Goal: Answer question/provide support

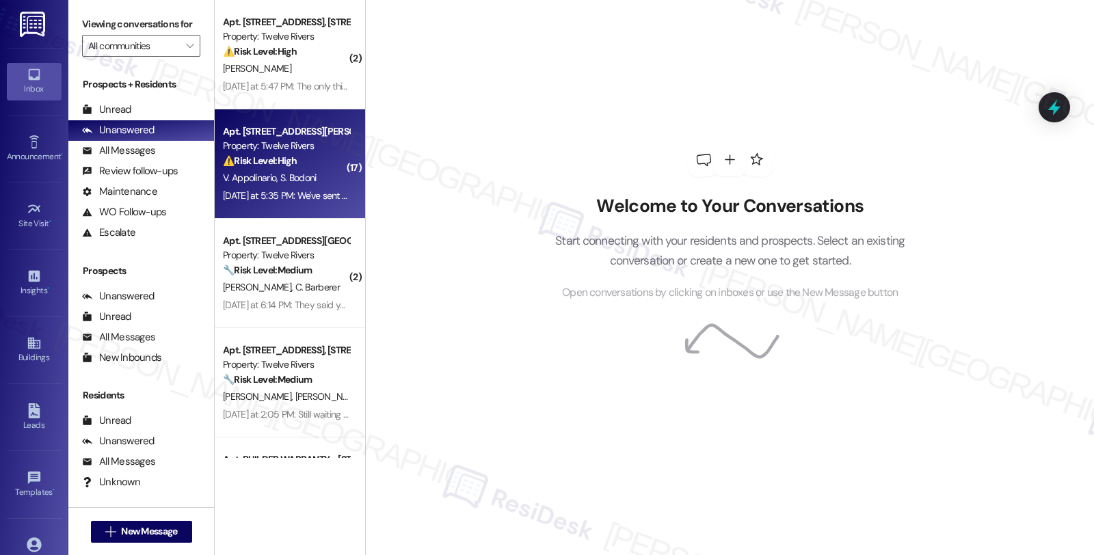
click at [323, 161] on div "⚠️ Risk Level: High The resident indicates they have not received a response fr…" at bounding box center [286, 161] width 127 height 14
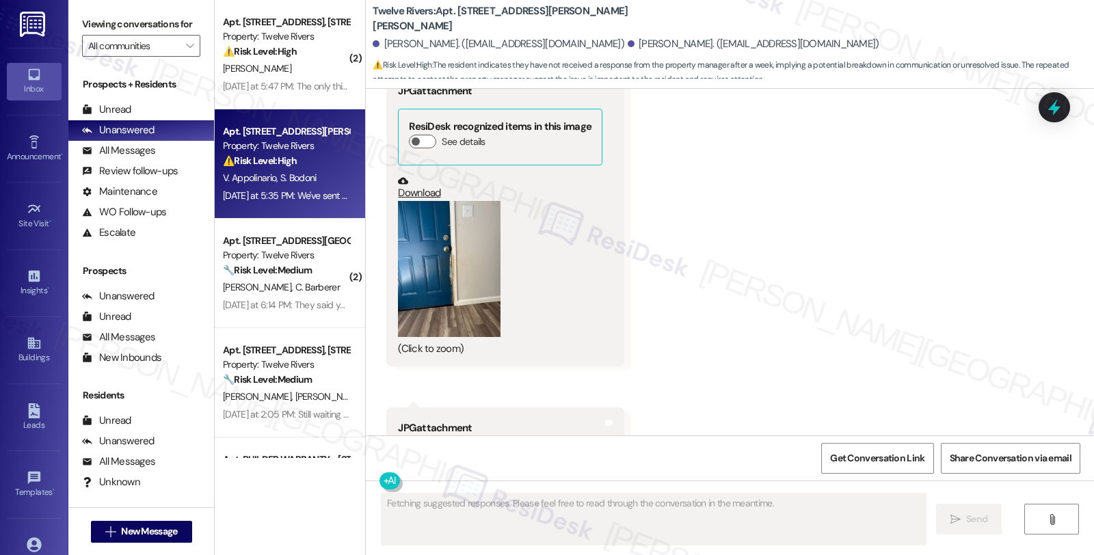
scroll to position [6915, 0]
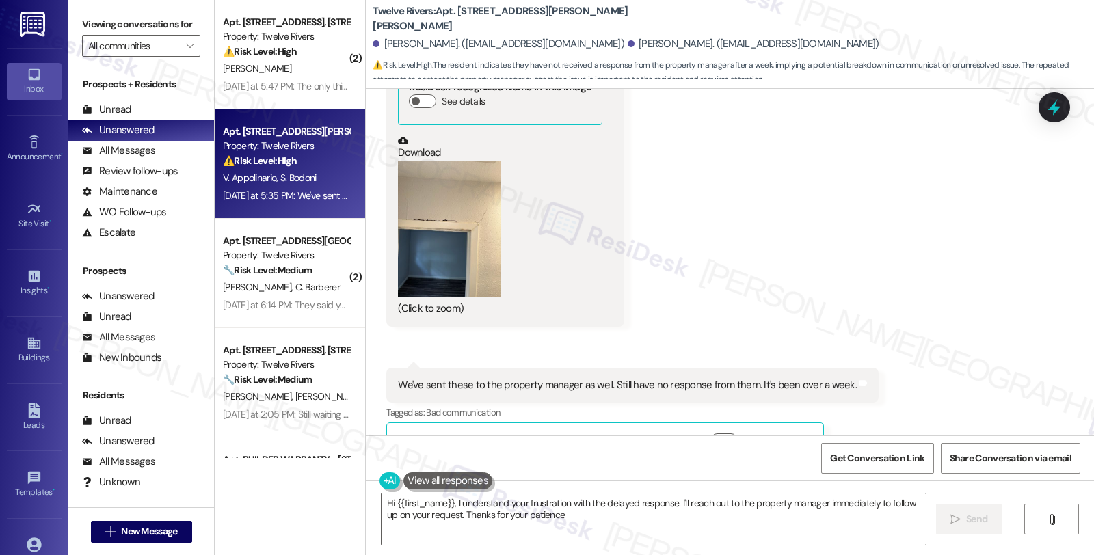
type textarea "Hi {{first_name}}, I understand your frustration with the delayed response. I'l…"
click at [451, 164] on button "Zoom image" at bounding box center [449, 229] width 103 height 137
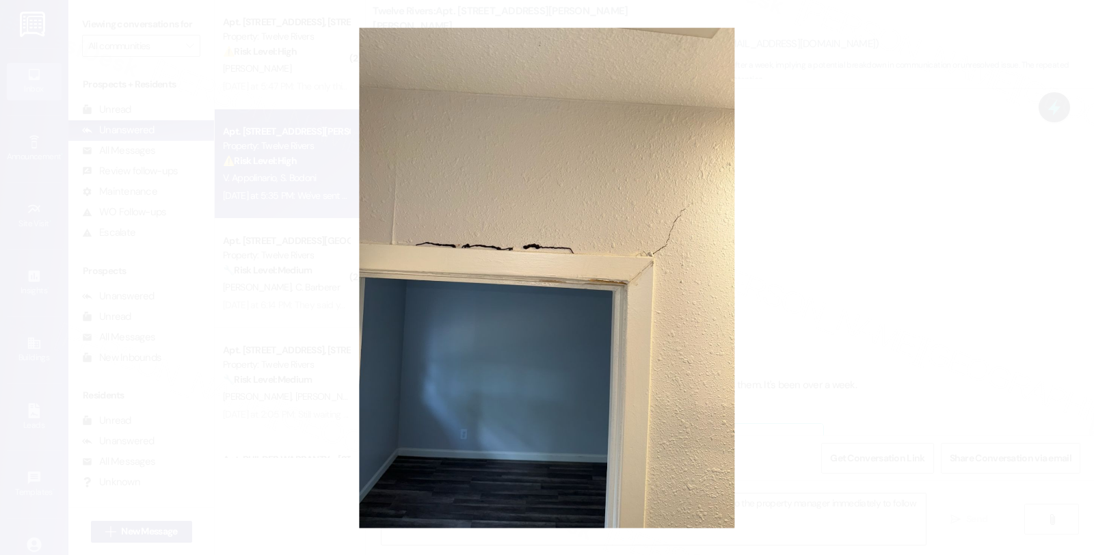
click at [905, 230] on button "Unzoom image" at bounding box center [547, 277] width 1094 height 555
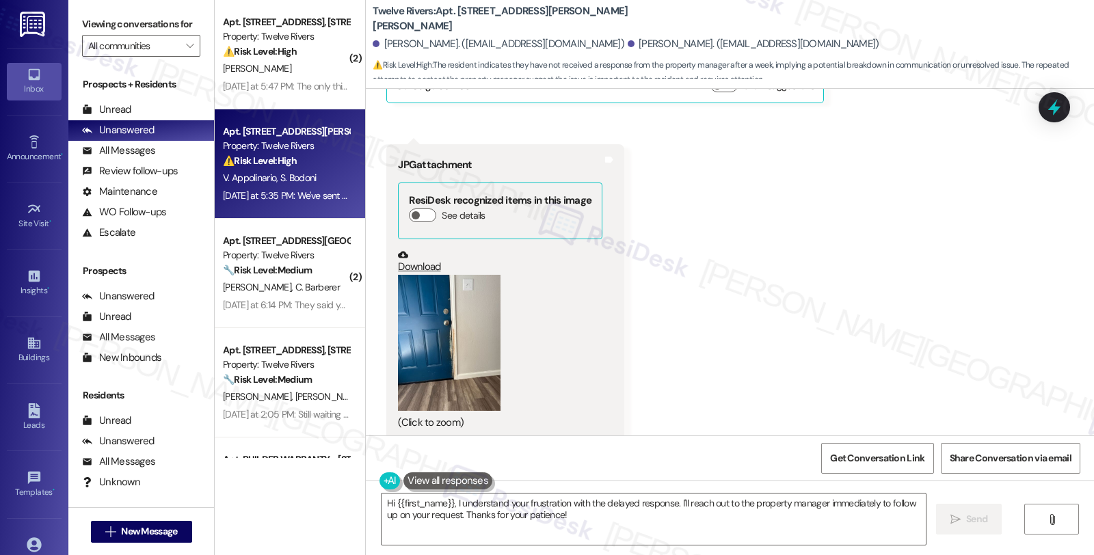
scroll to position [6459, 0]
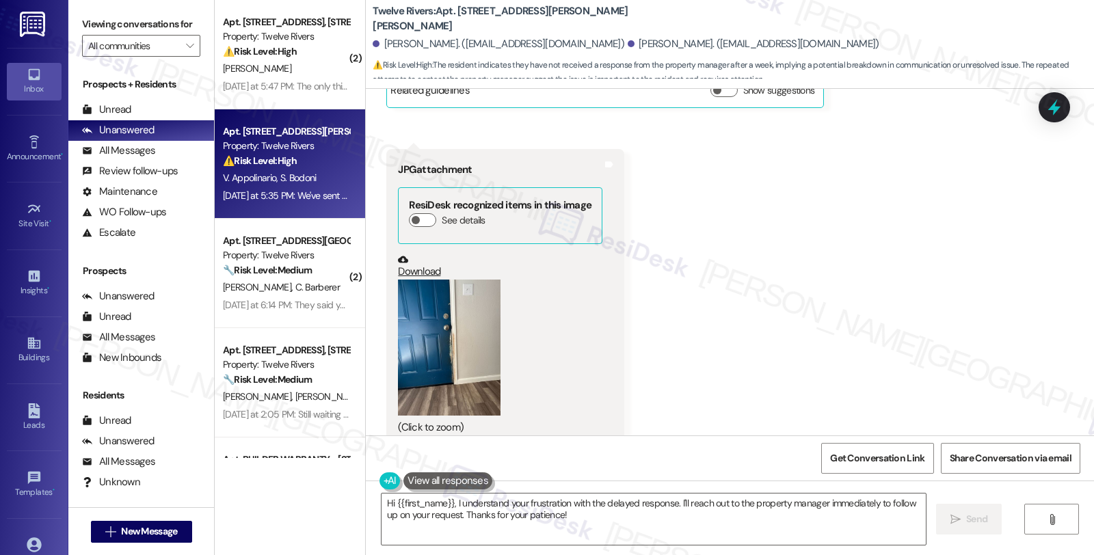
click at [418, 282] on button "Zoom image" at bounding box center [449, 348] width 103 height 137
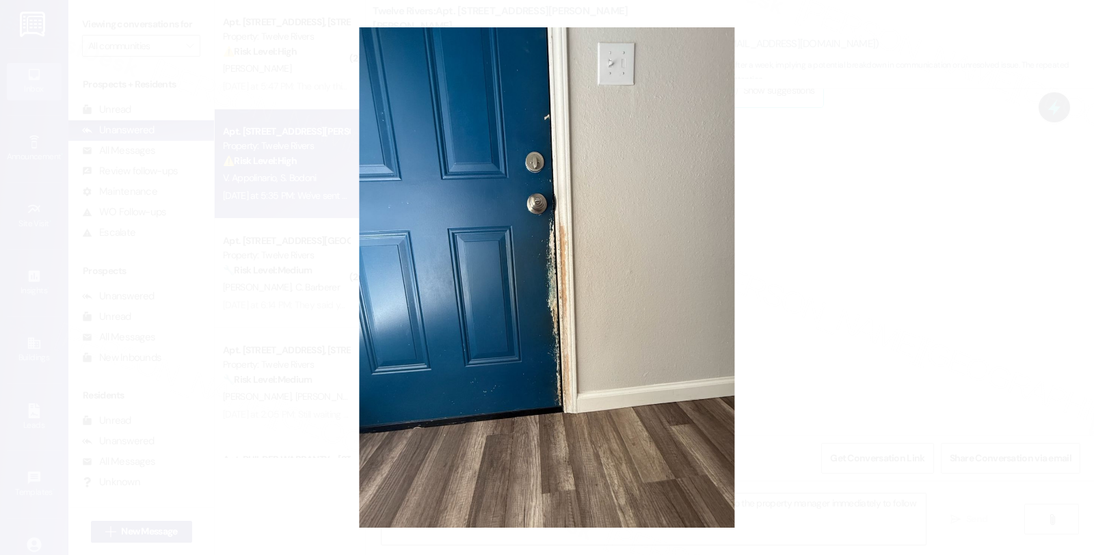
click at [917, 216] on button "Unzoom image" at bounding box center [547, 277] width 1094 height 555
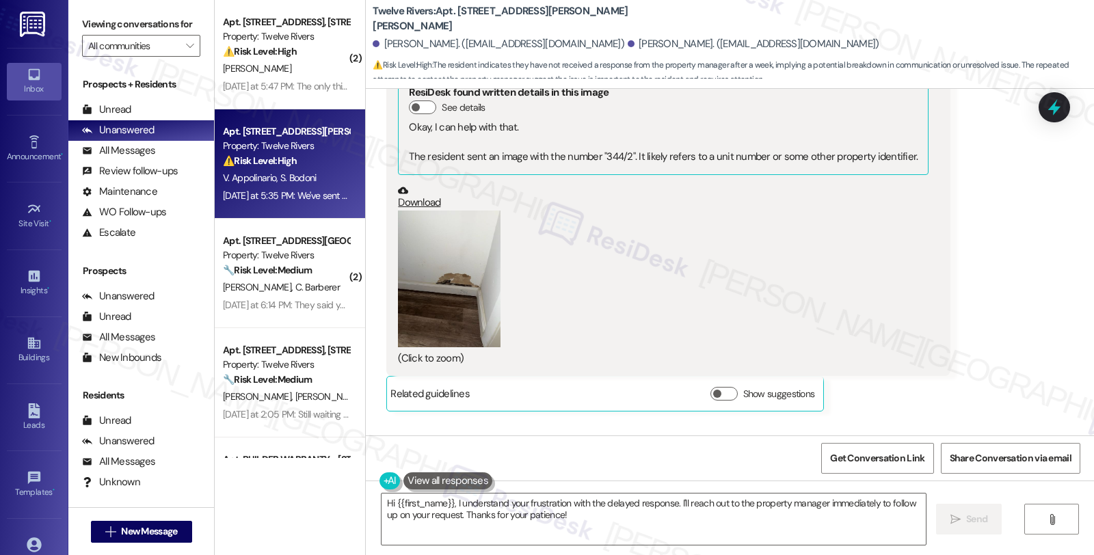
scroll to position [6002, 0]
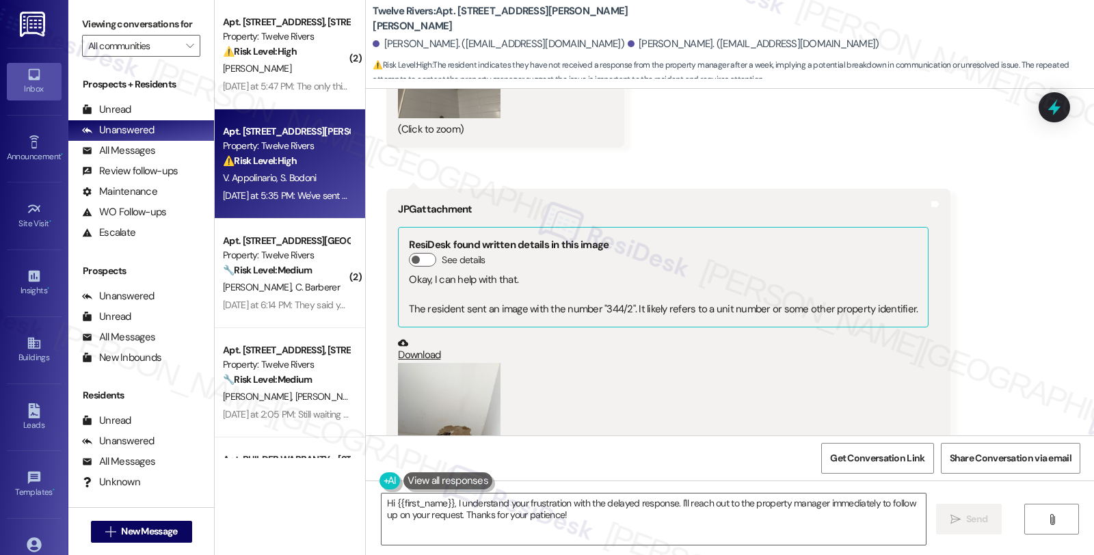
click at [491, 363] on div "(Click to zoom)" at bounding box center [663, 441] width 531 height 156
click at [487, 363] on button "Zoom image" at bounding box center [449, 431] width 103 height 137
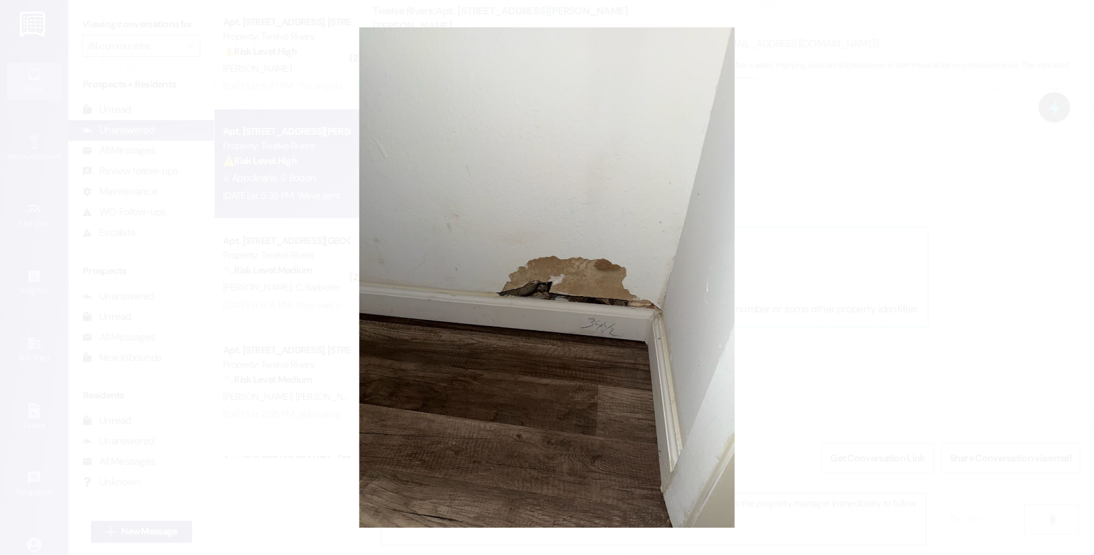
click at [845, 243] on button "Unzoom image" at bounding box center [547, 277] width 1094 height 555
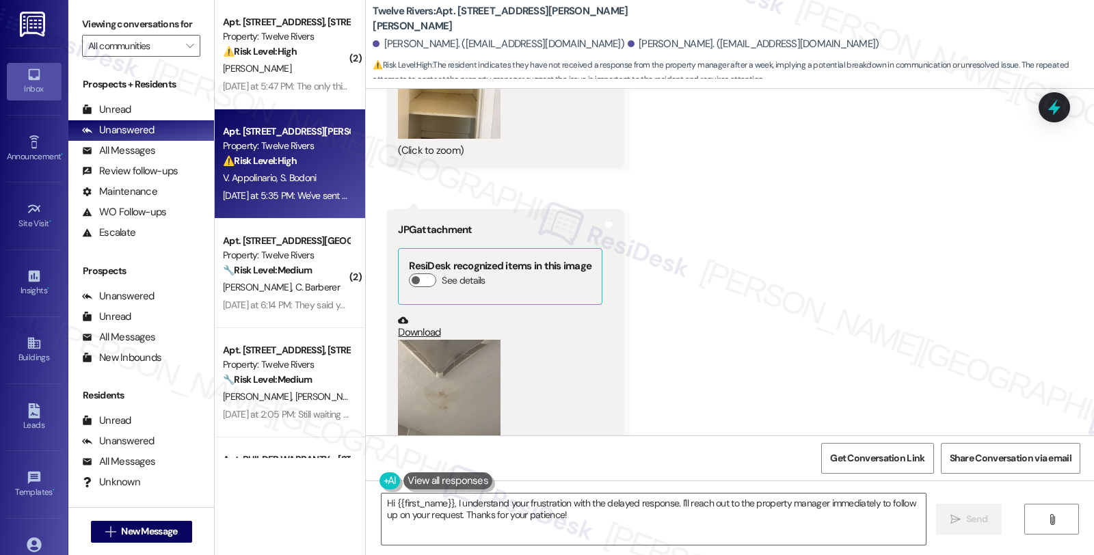
scroll to position [5623, 0]
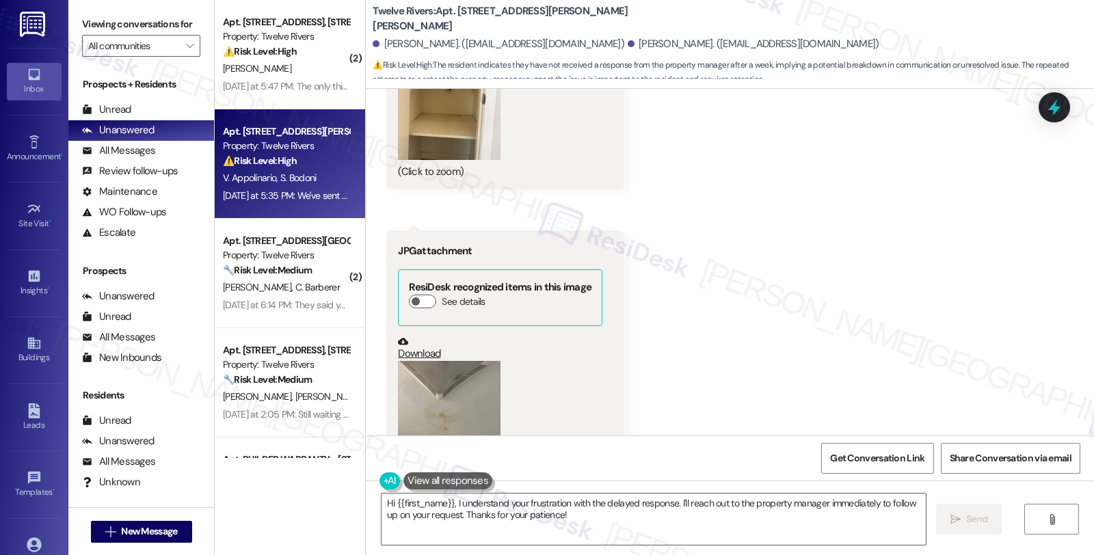
click at [415, 434] on button "Zoom image" at bounding box center [449, 429] width 103 height 137
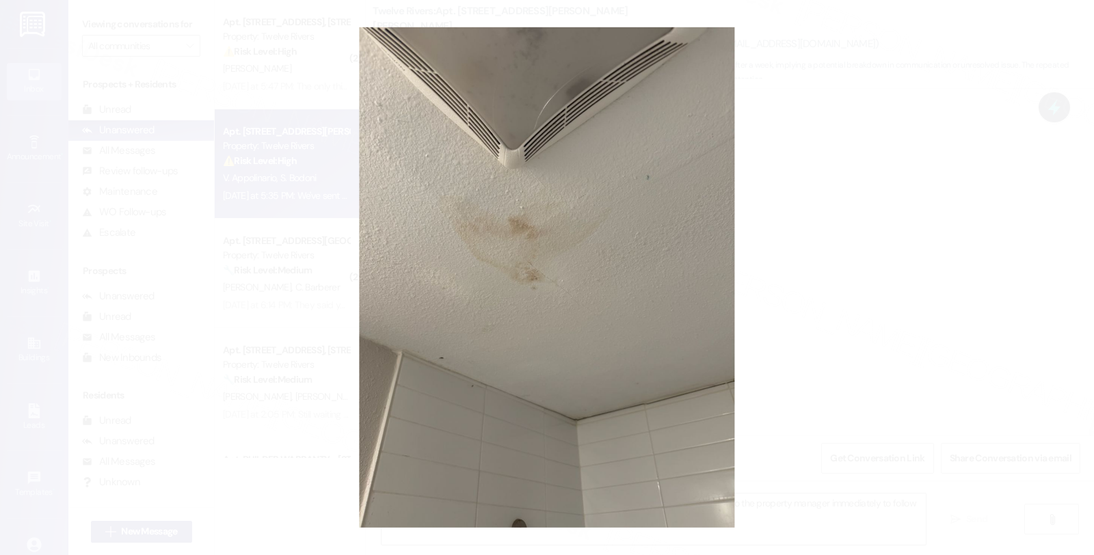
click at [821, 224] on button "Unzoom image" at bounding box center [547, 277] width 1094 height 555
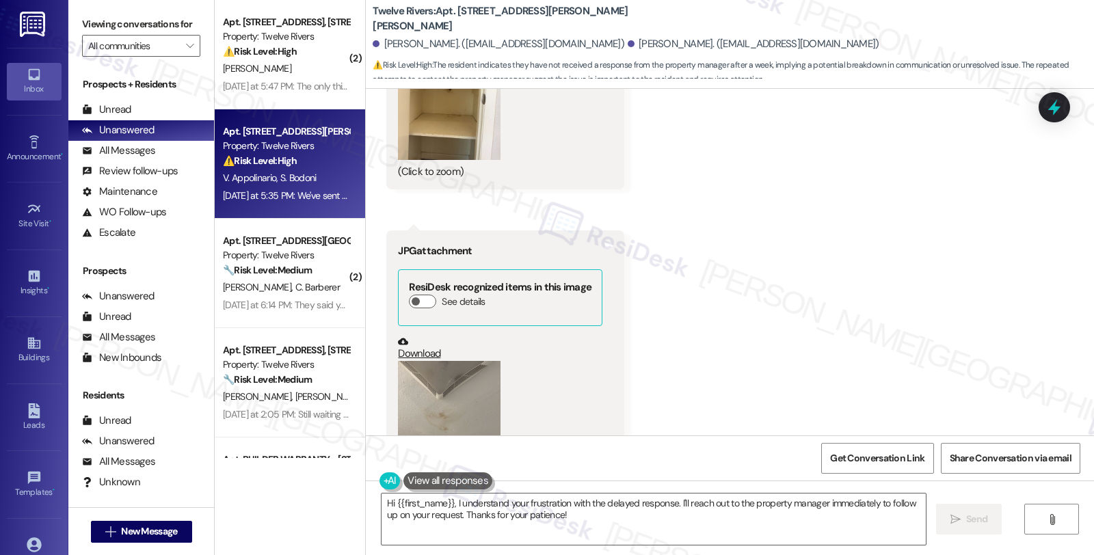
scroll to position [5395, 0]
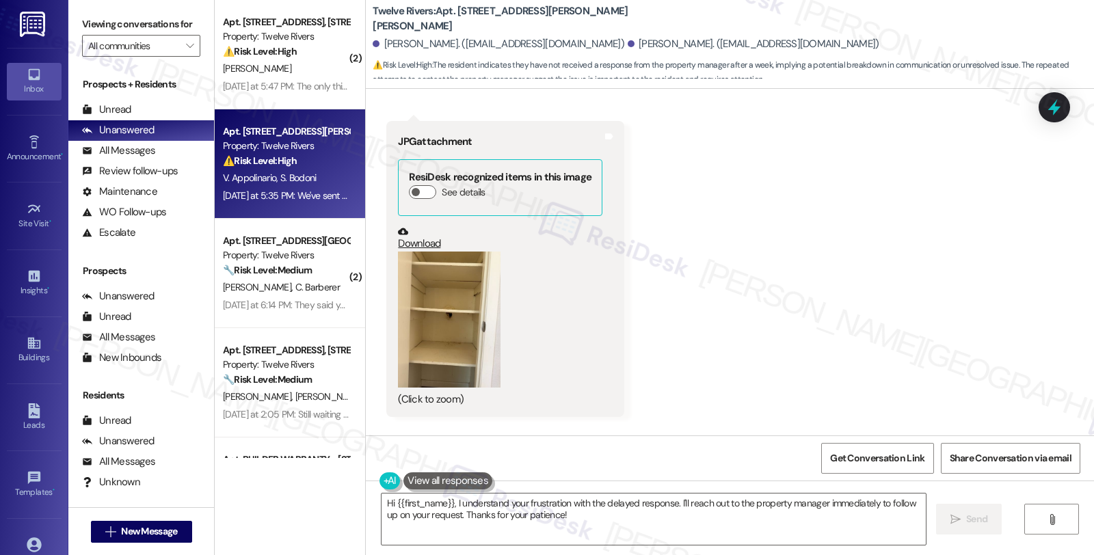
click at [442, 310] on button "Zoom image" at bounding box center [449, 320] width 103 height 137
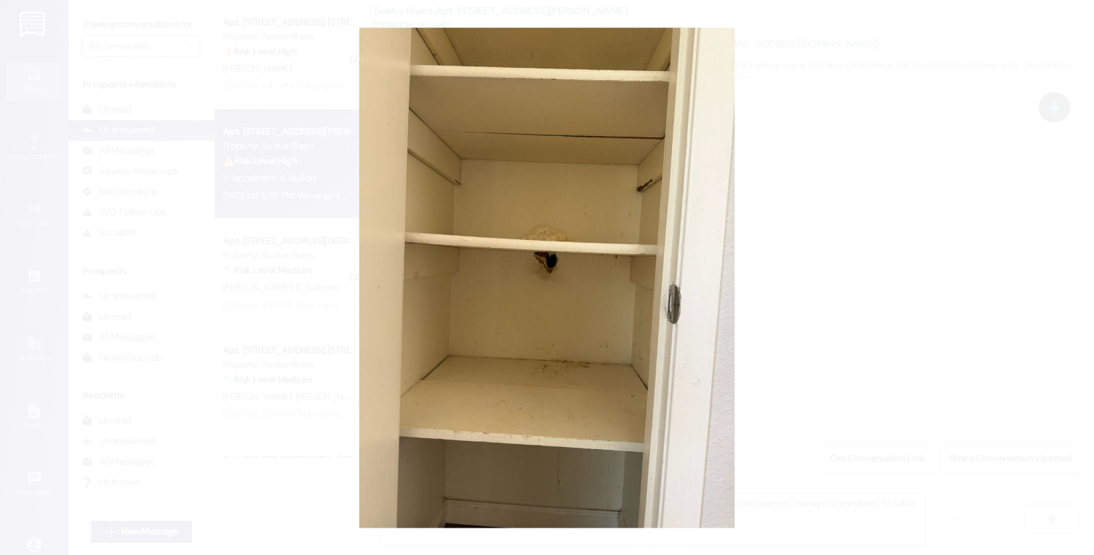
click at [788, 284] on button "Unzoom image" at bounding box center [547, 277] width 1094 height 555
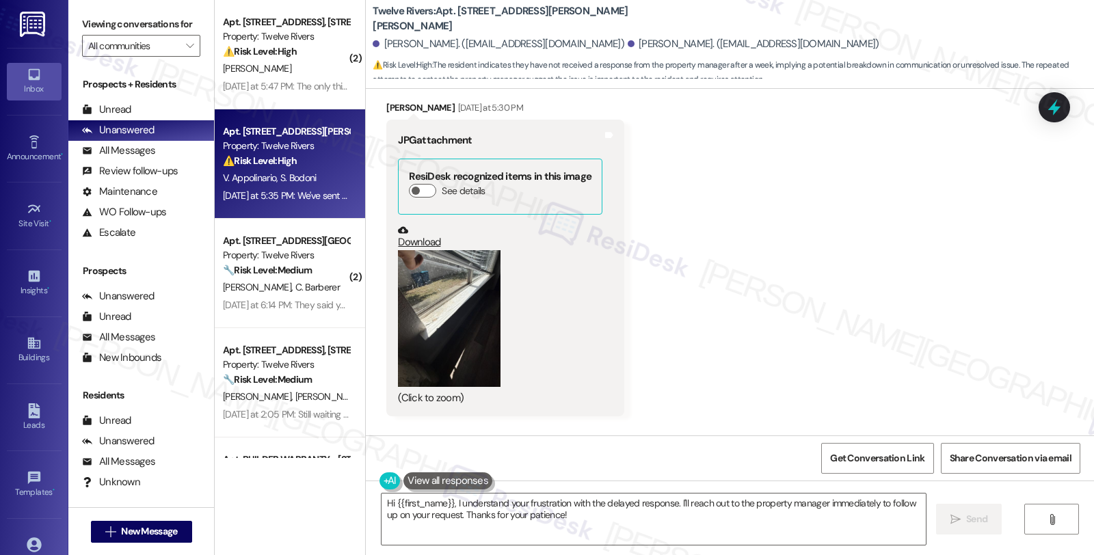
scroll to position [4711, 0]
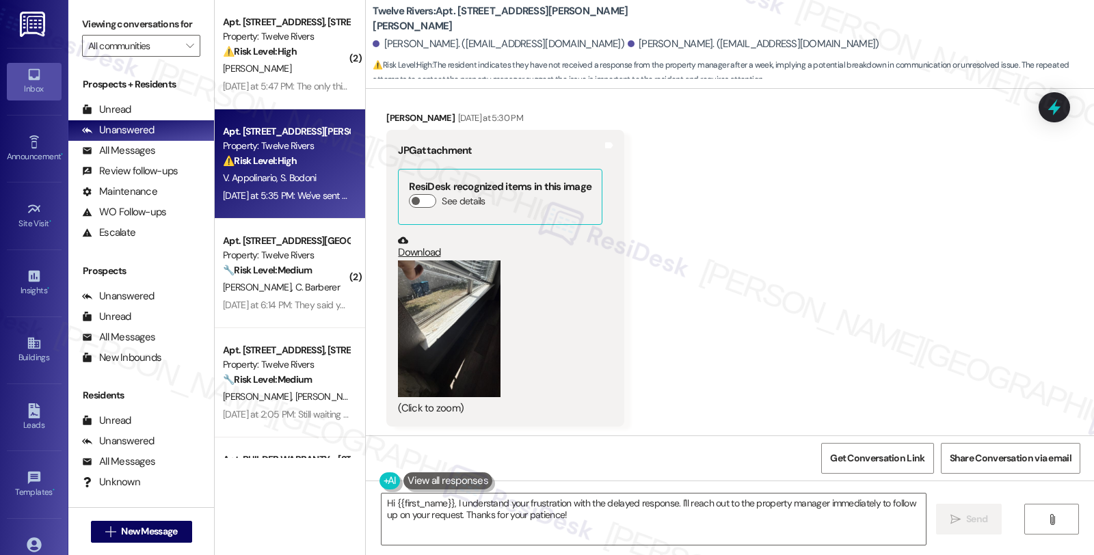
click at [456, 299] on button "Zoom image" at bounding box center [449, 329] width 103 height 137
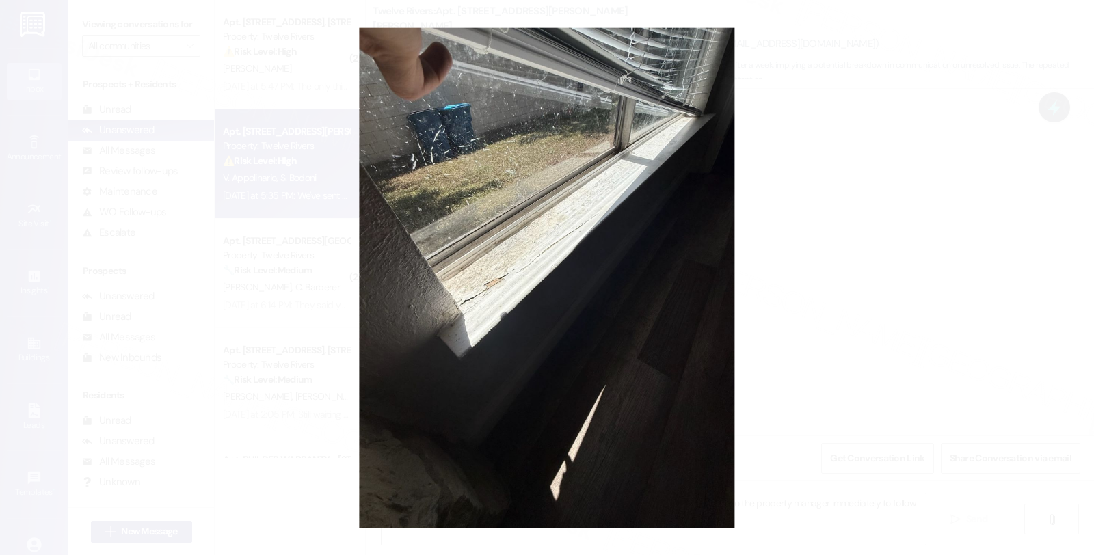
click at [798, 231] on button "Unzoom image" at bounding box center [547, 277] width 1094 height 555
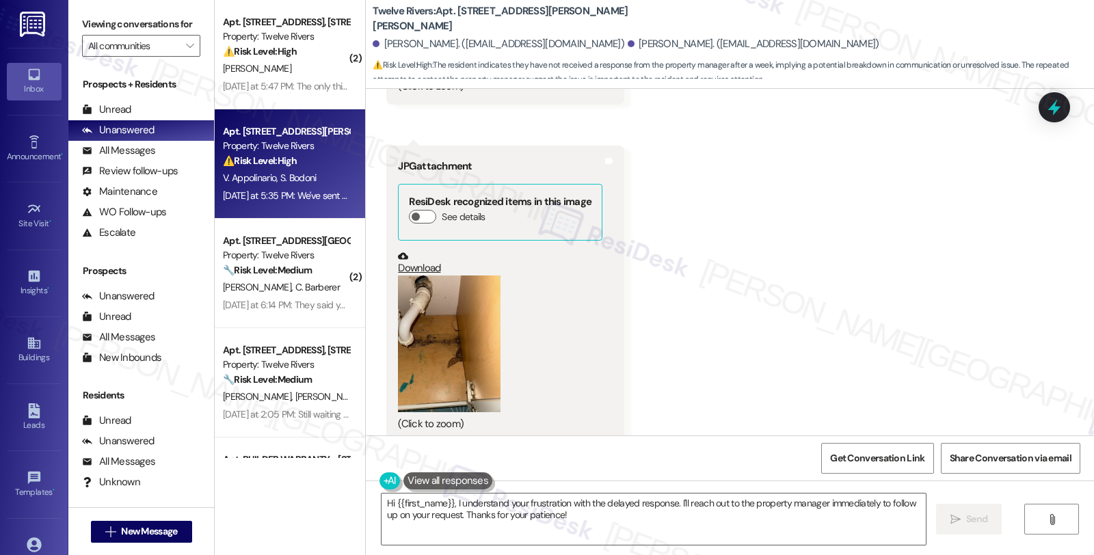
scroll to position [4331, 0]
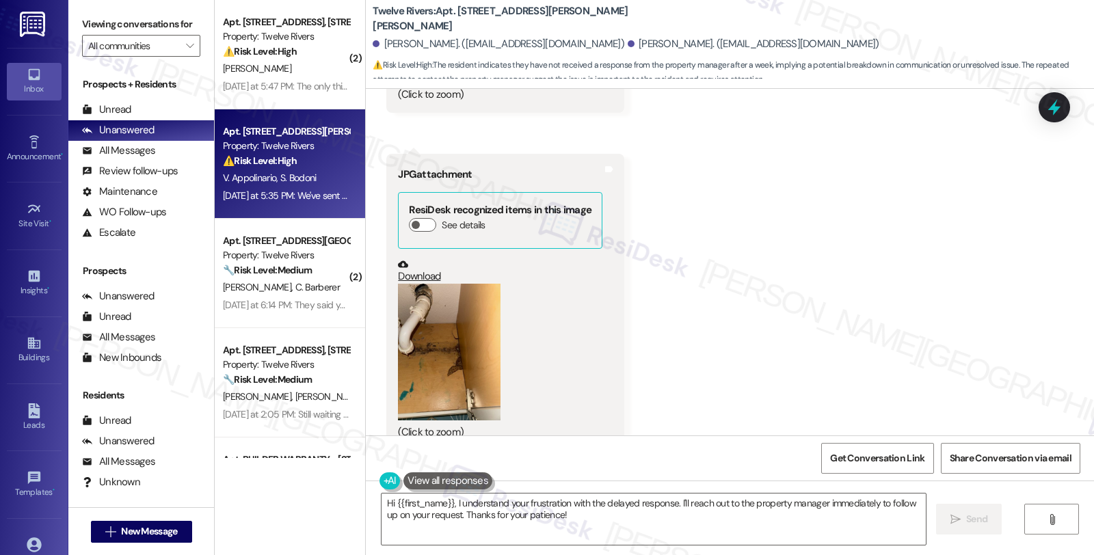
click at [447, 333] on button "Zoom image" at bounding box center [449, 352] width 103 height 137
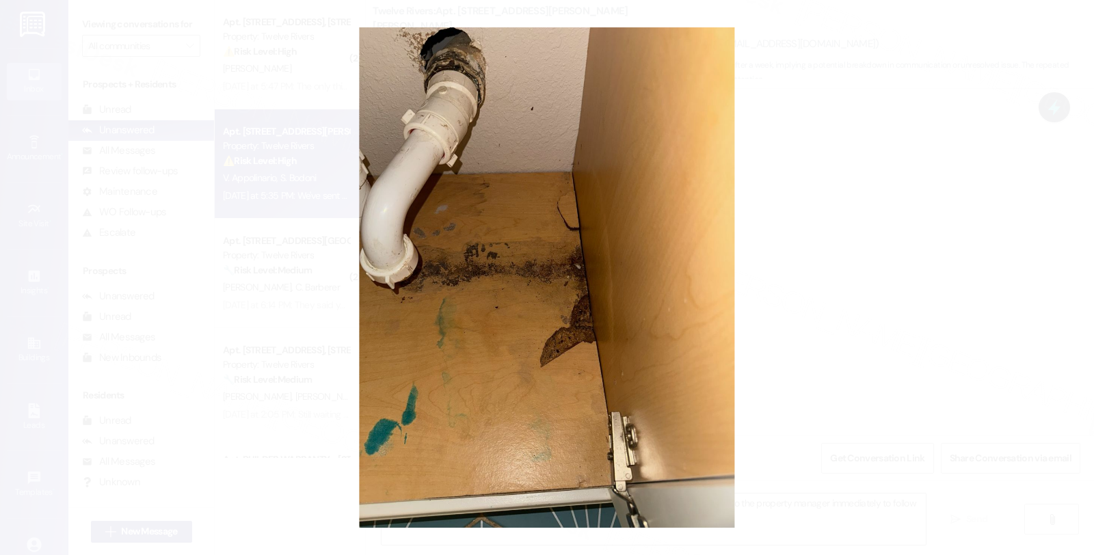
click at [823, 243] on button "Unzoom image" at bounding box center [547, 277] width 1094 height 555
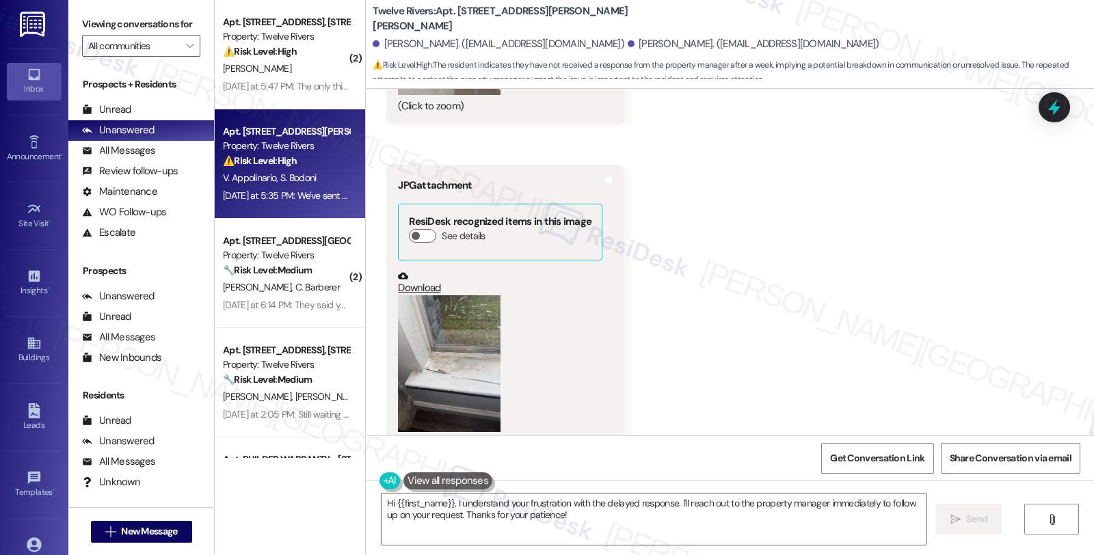
scroll to position [3951, 0]
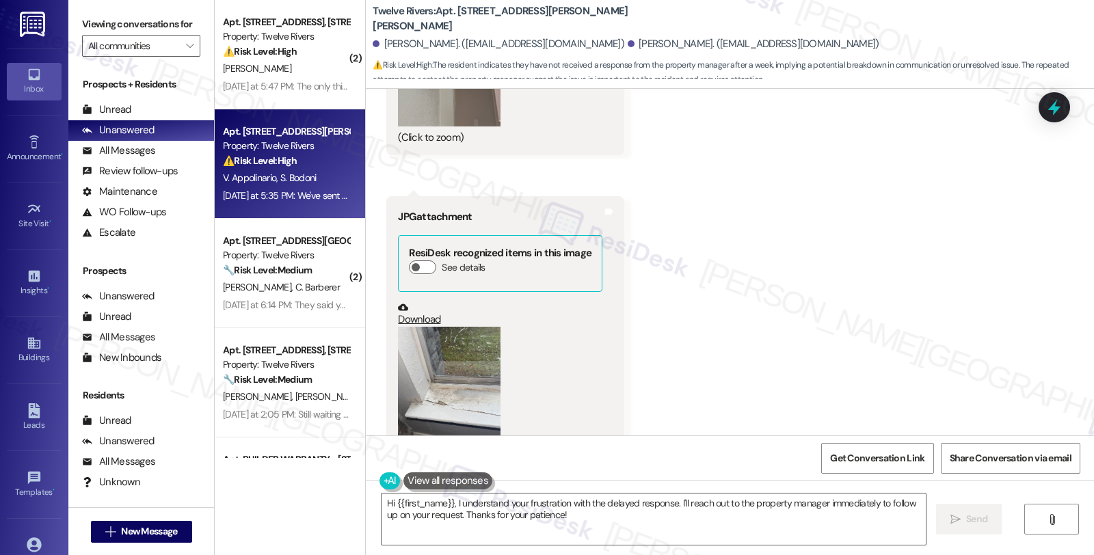
click at [481, 351] on button "Zoom image" at bounding box center [449, 395] width 103 height 137
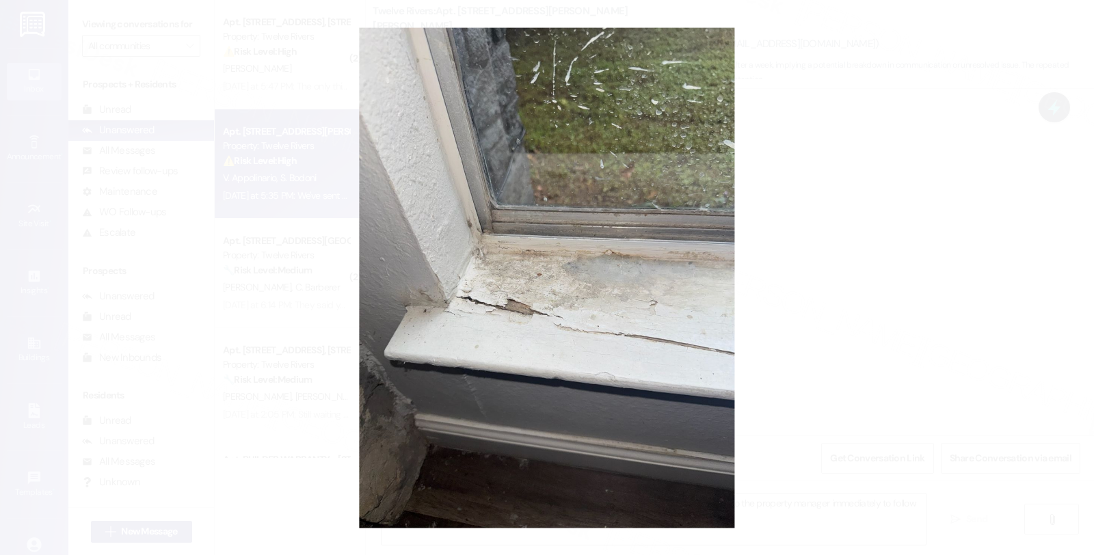
click at [775, 271] on button "Unzoom image" at bounding box center [547, 277] width 1094 height 555
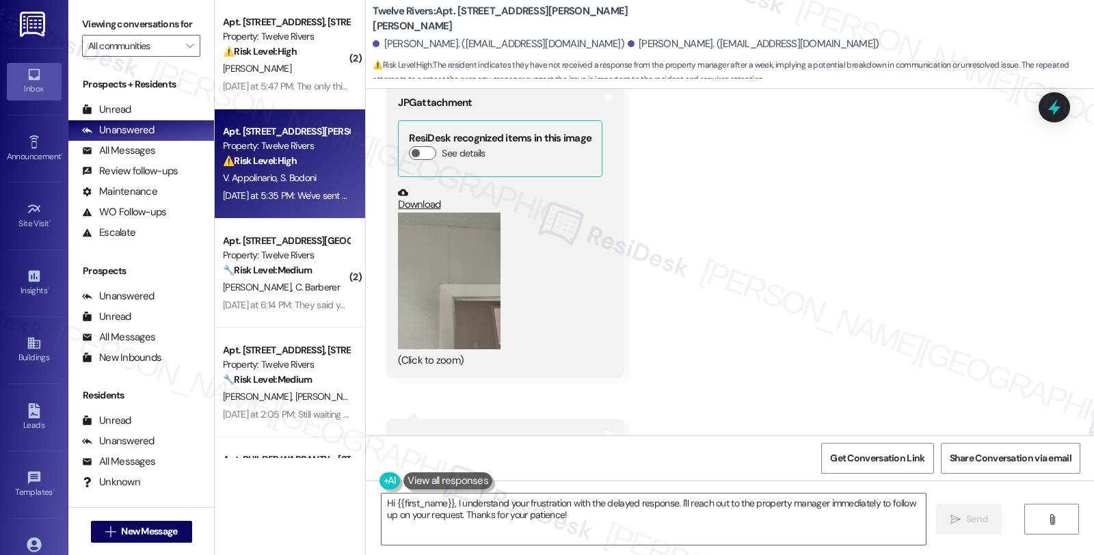
scroll to position [3723, 0]
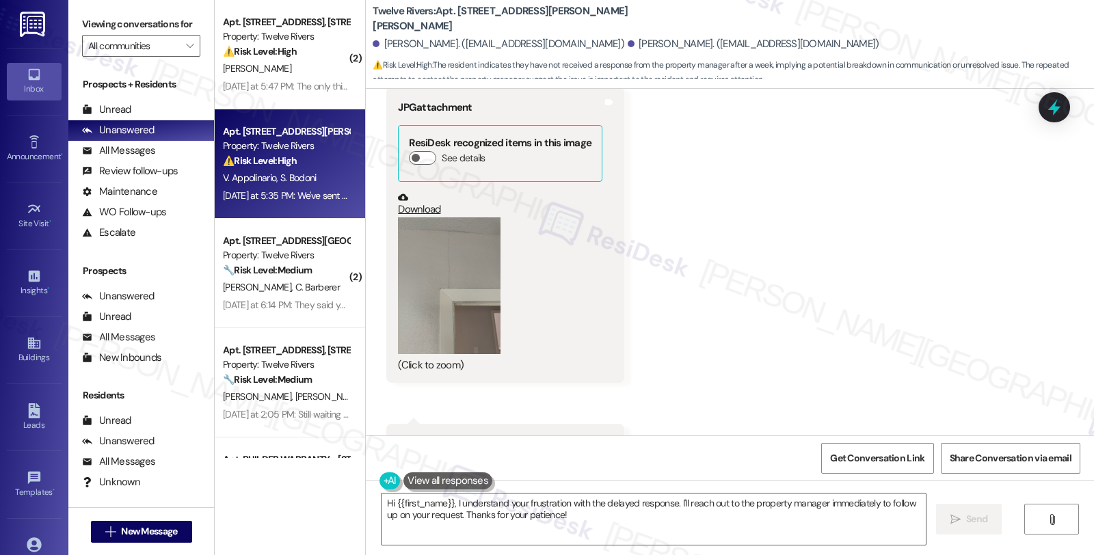
click at [467, 261] on button "Zoom image" at bounding box center [449, 285] width 103 height 137
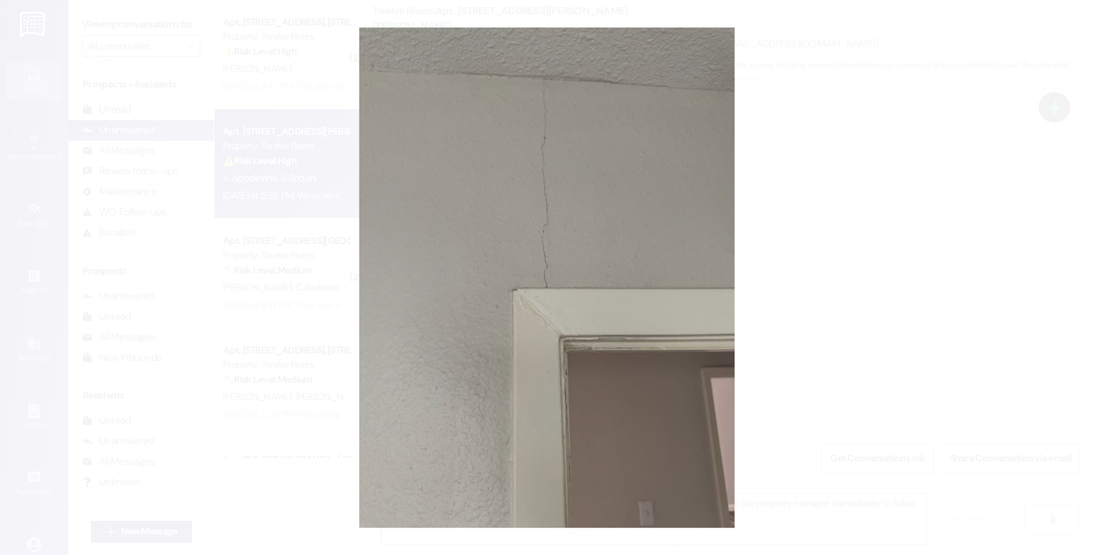
click at [827, 221] on button "Unzoom image" at bounding box center [547, 277] width 1094 height 555
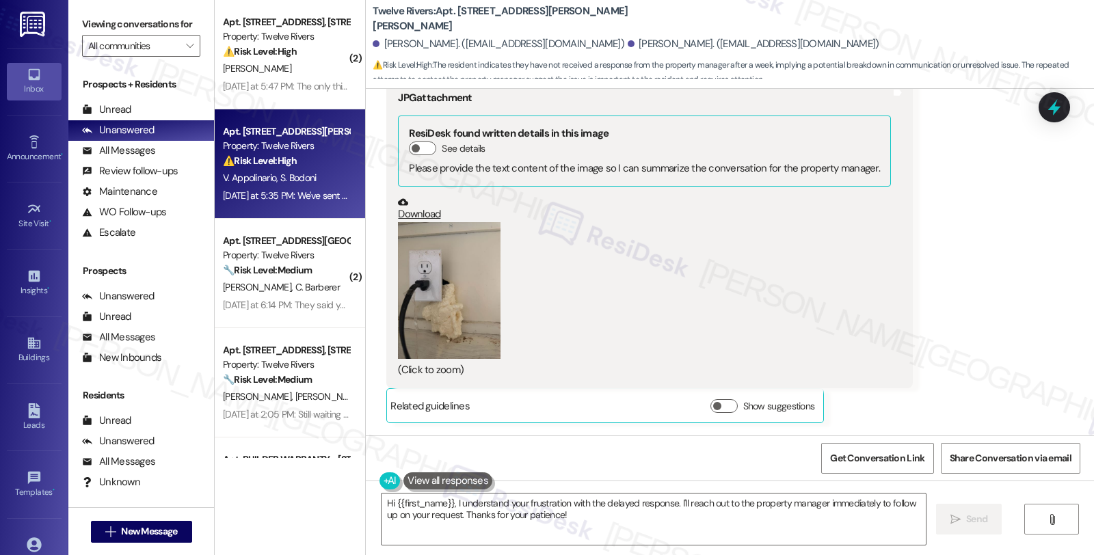
scroll to position [3344, 0]
click at [458, 282] on button "Zoom image" at bounding box center [449, 292] width 103 height 137
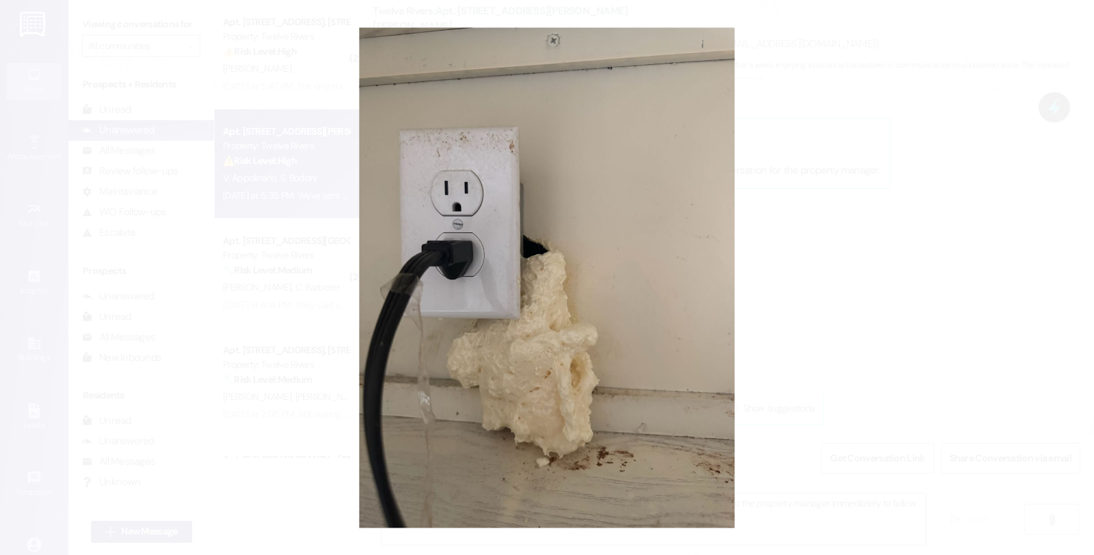
click at [874, 283] on button "Unzoom image" at bounding box center [547, 277] width 1094 height 555
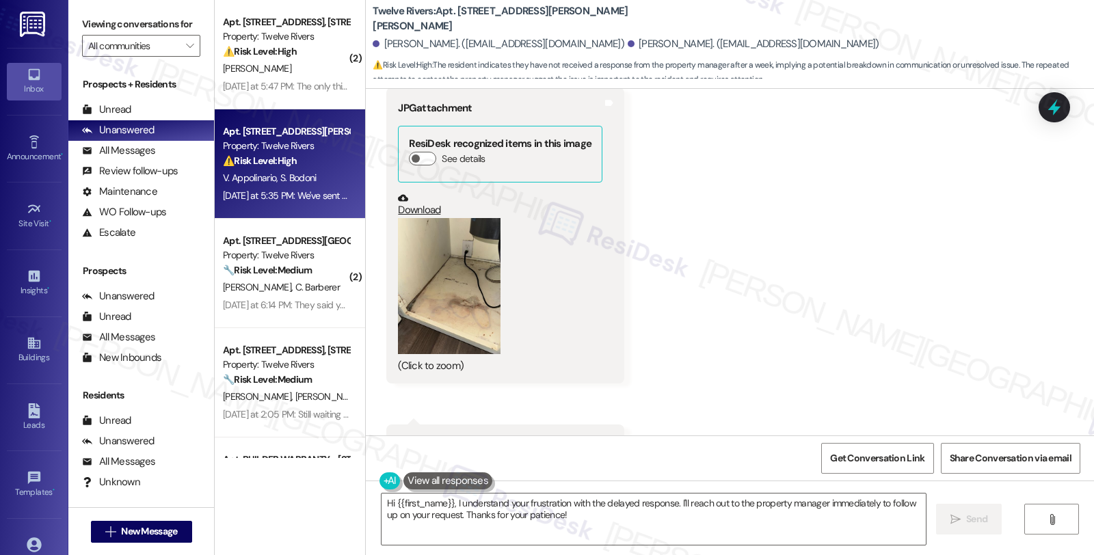
scroll to position [2660, 0]
click at [448, 271] on button "Zoom image" at bounding box center [449, 287] width 103 height 137
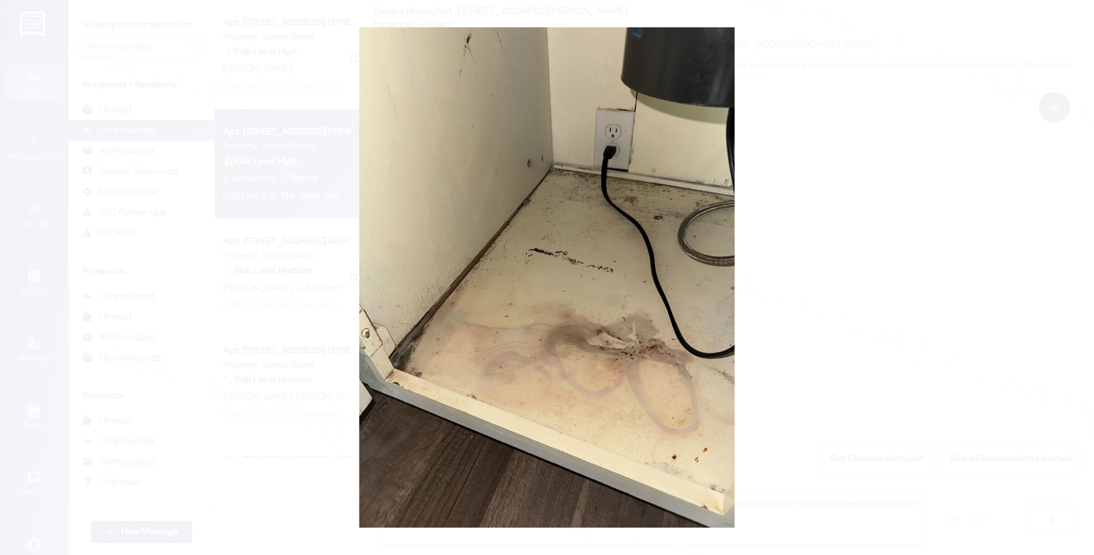
click at [797, 264] on button "Unzoom image" at bounding box center [547, 277] width 1094 height 555
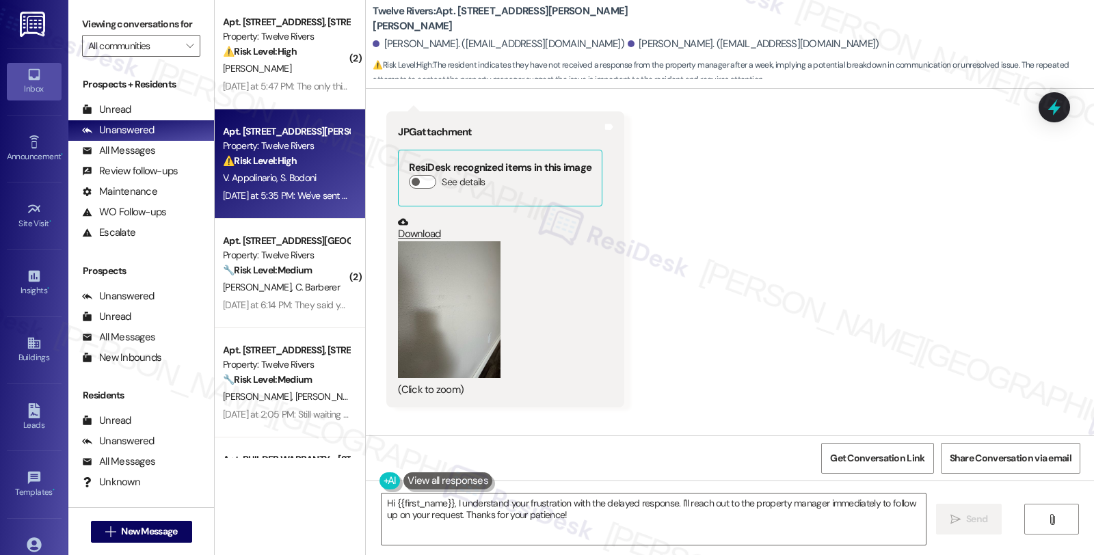
scroll to position [2280, 0]
click at [462, 288] on button "Zoom image" at bounding box center [449, 310] width 103 height 137
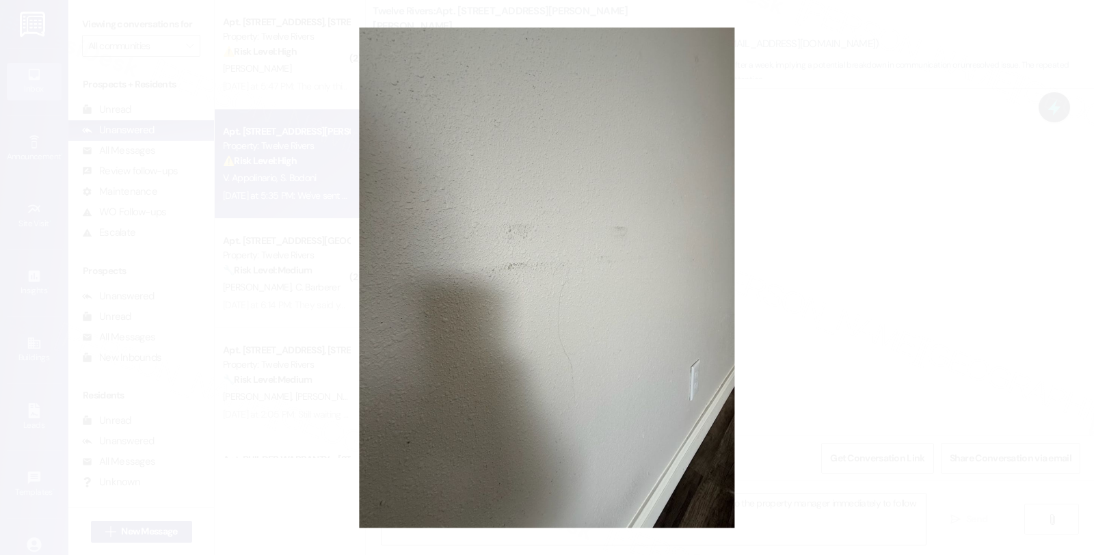
click at [746, 264] on button "Unzoom image" at bounding box center [547, 277] width 1094 height 555
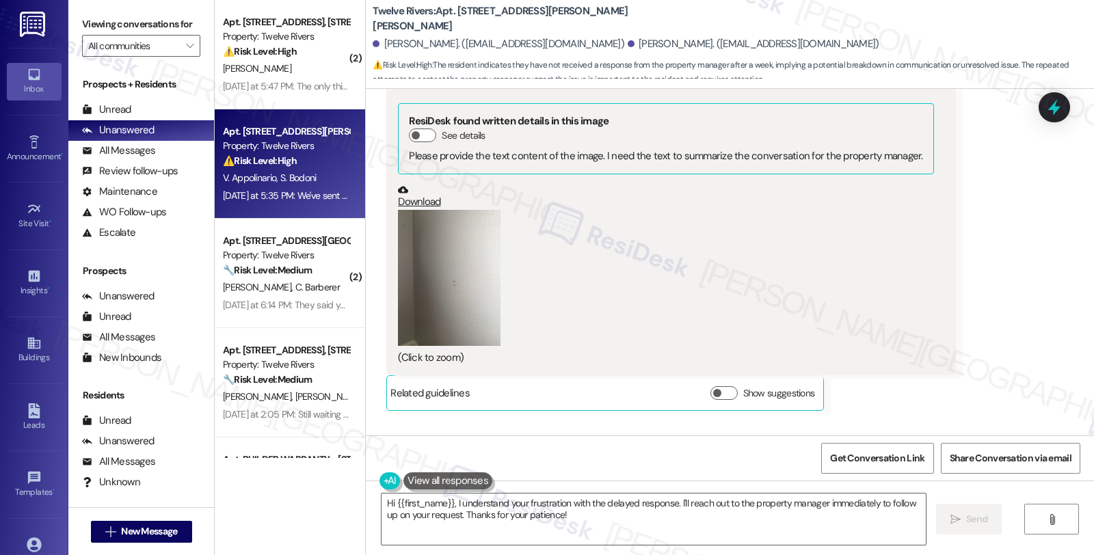
scroll to position [1824, 0]
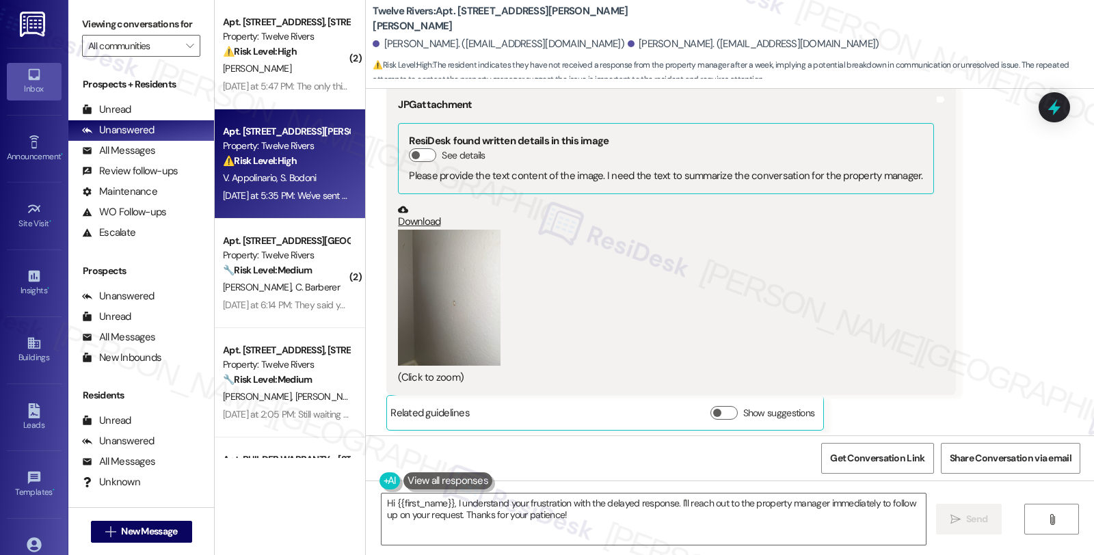
click at [433, 267] on button "Zoom image" at bounding box center [449, 298] width 103 height 137
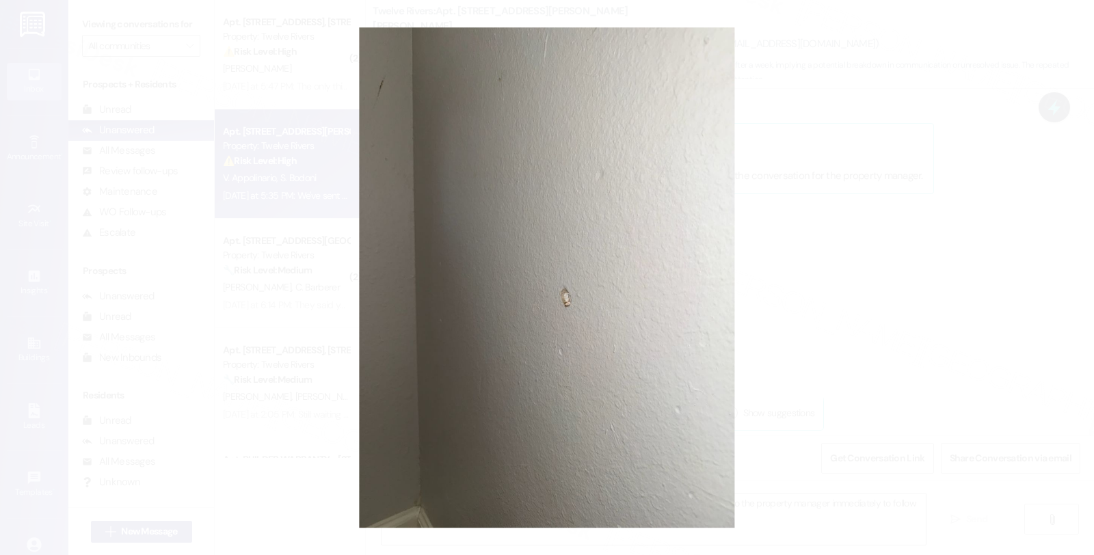
click at [942, 278] on button "Unzoom image" at bounding box center [547, 277] width 1094 height 555
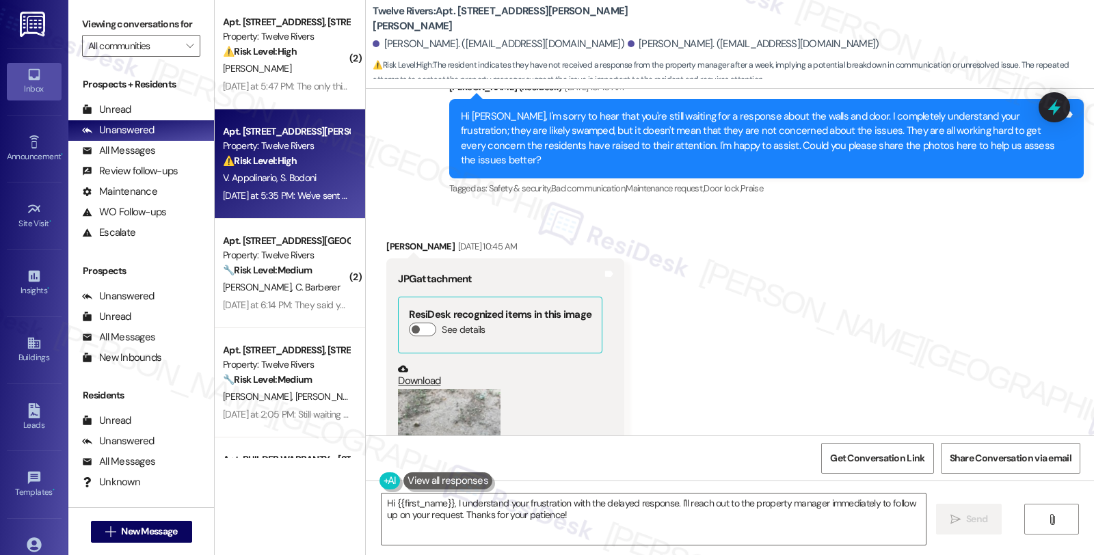
scroll to position [836, 0]
